Goal: Check status

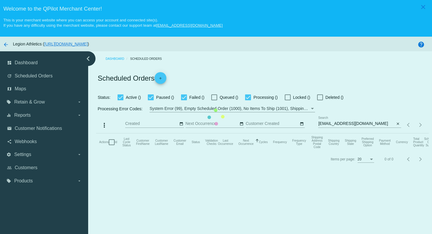
click at [359, 134] on mat-table "Actions Id Last Cycle Status Customer FirstName Customer LastName Customer Emai…" at bounding box center [262, 143] width 332 height 18
click at [339, 134] on mat-table "Actions Id Last Cycle Status Customer FirstName Customer LastName Customer Emai…" at bounding box center [262, 143] width 332 height 18
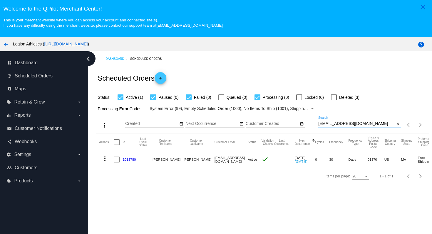
drag, startPoint x: 363, startPoint y: 125, endPoint x: 362, endPoint y: 110, distance: 15.9
click at [362, 110] on app-dashboard-scheduled-orders "Scheduled Orders add Status: Active (1) Paused (0) Failed (0) Queued (0) Proces…" at bounding box center [262, 125] width 332 height 118
paste input "[PERSON_NAME].[PERSON_NAME]"
type input "[PERSON_NAME][EMAIL_ADDRESS][PERSON_NAME][DOMAIN_NAME]"
click at [350, 65] on div "Dashboard Scheduled Orders Scheduled Orders add Status: Active (1) Paused (0) F…" at bounding box center [262, 117] width 339 height 133
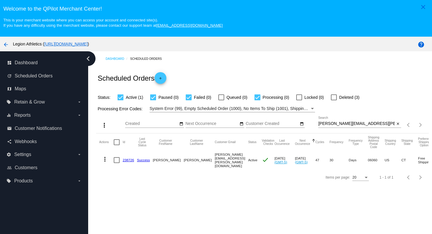
click at [130, 161] on link "238726" at bounding box center [128, 160] width 11 height 4
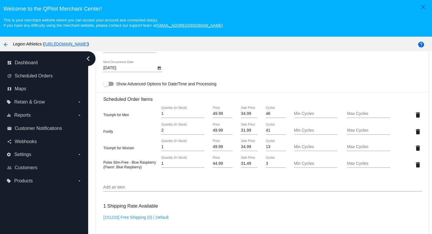
scroll to position [388, 0]
